Goal: Transaction & Acquisition: Purchase product/service

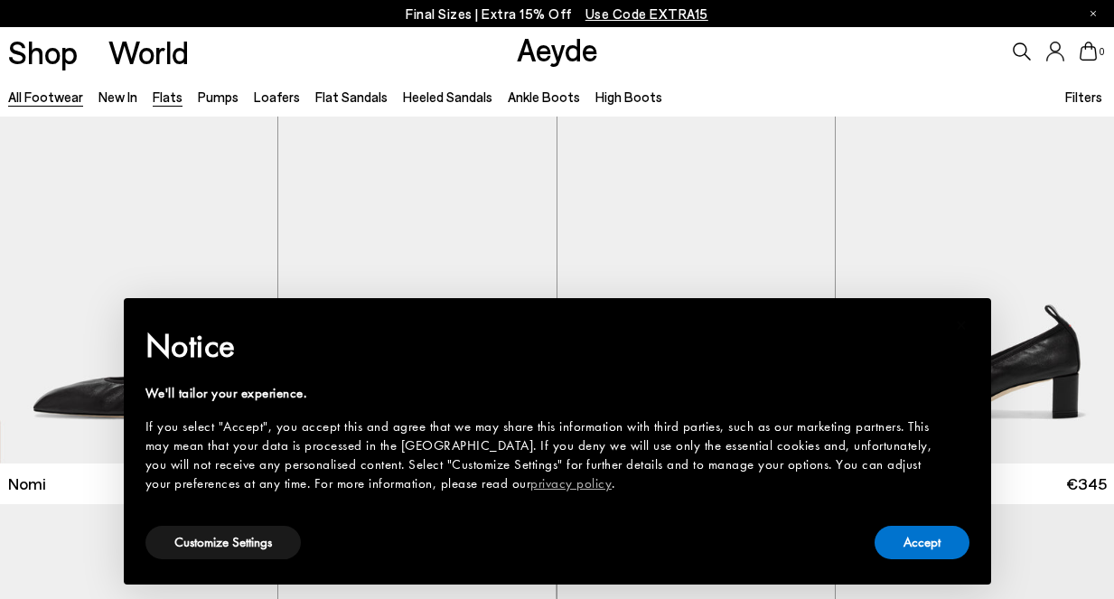
click at [162, 101] on link "Flats" at bounding box center [168, 97] width 30 height 16
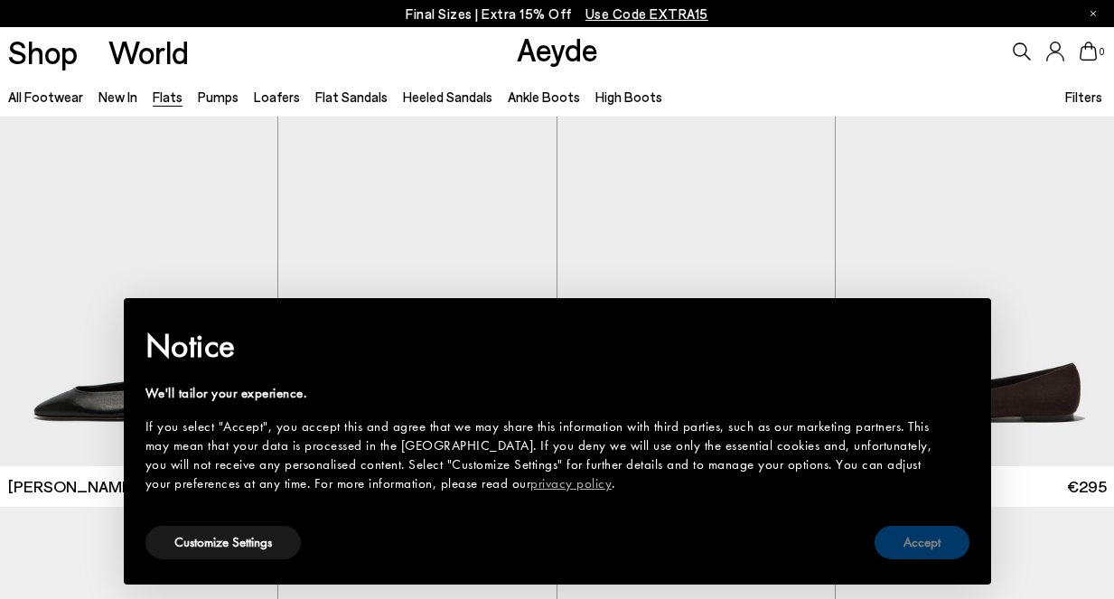
click at [942, 547] on button "Accept" at bounding box center [921, 542] width 95 height 33
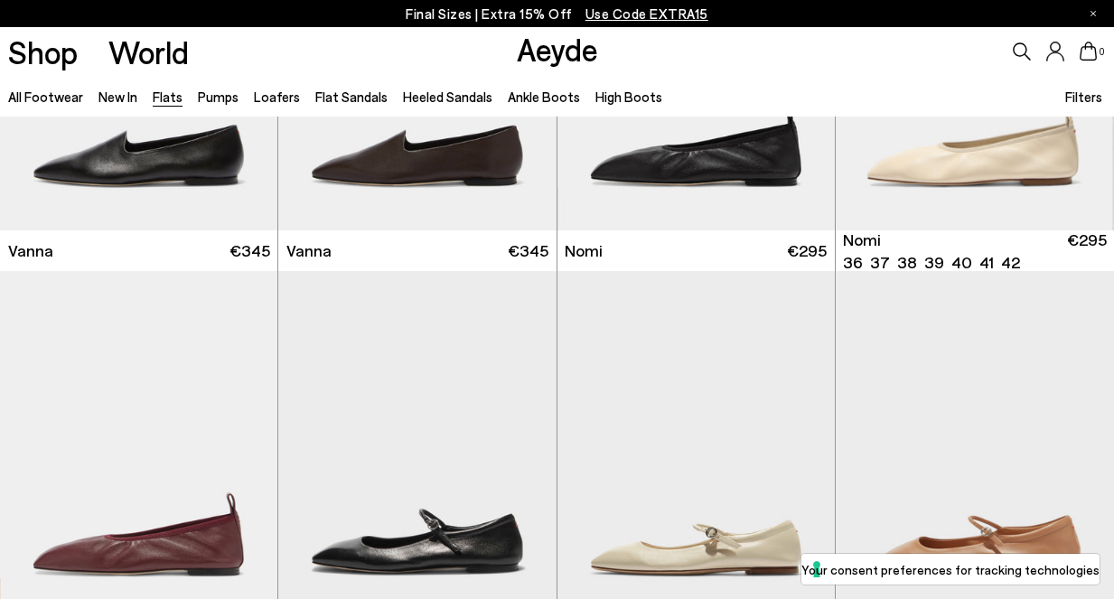
scroll to position [636, 0]
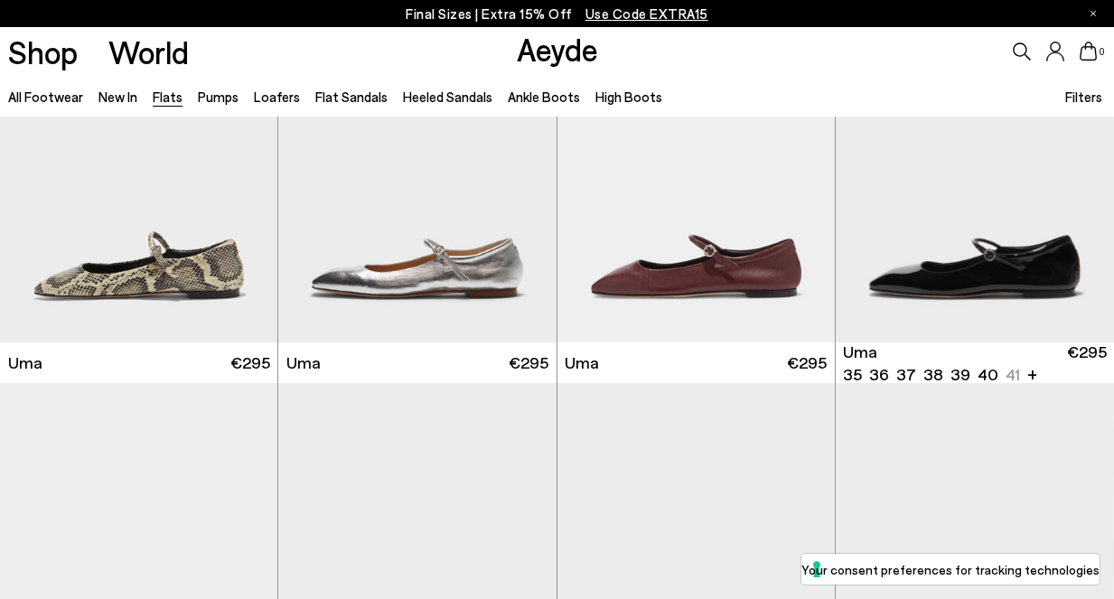
scroll to position [1385, 0]
